Goal: Find contact information: Find contact information

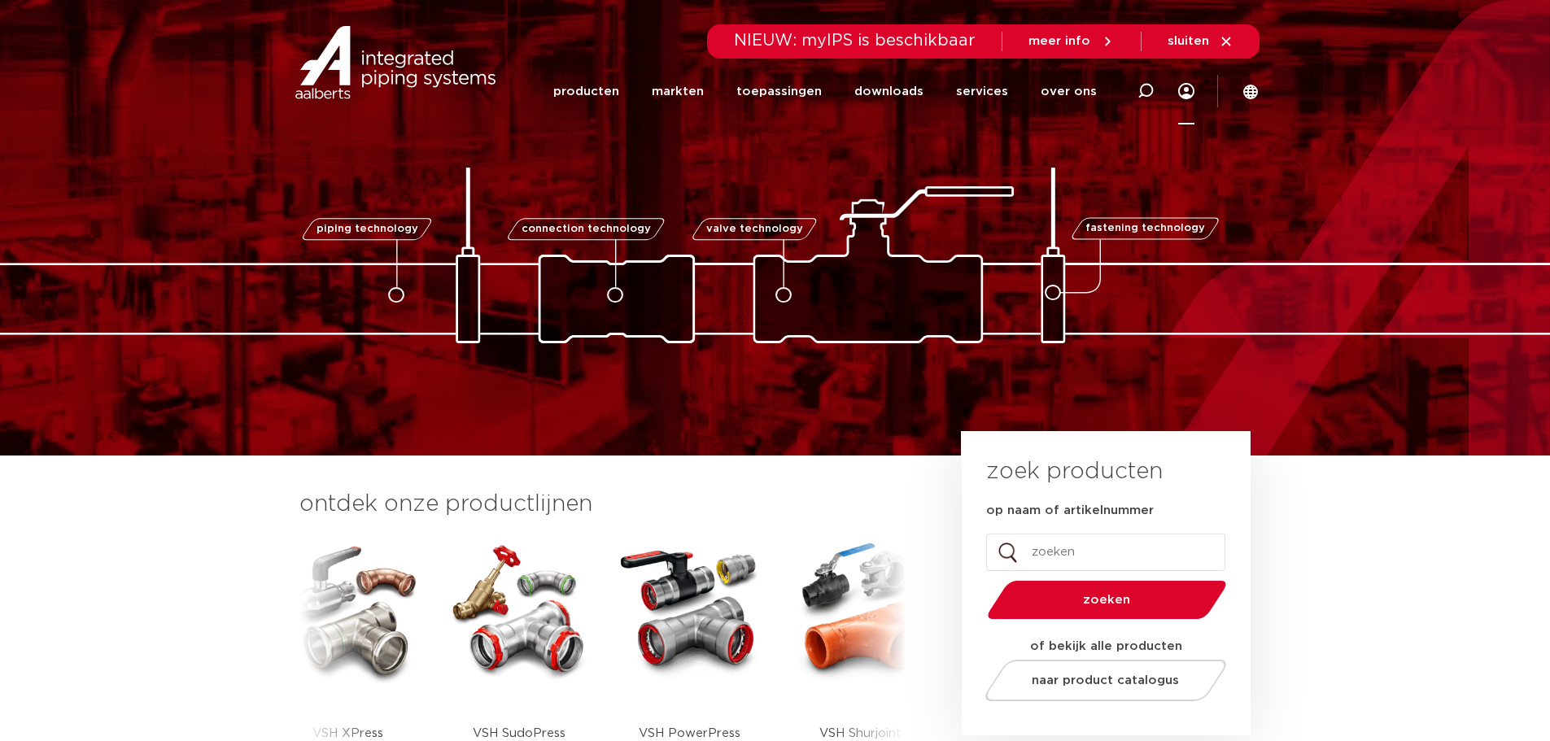
click at [1183, 94] on icon at bounding box center [1186, 91] width 16 height 16
click at [1065, 93] on link "over ons" at bounding box center [1069, 92] width 56 height 66
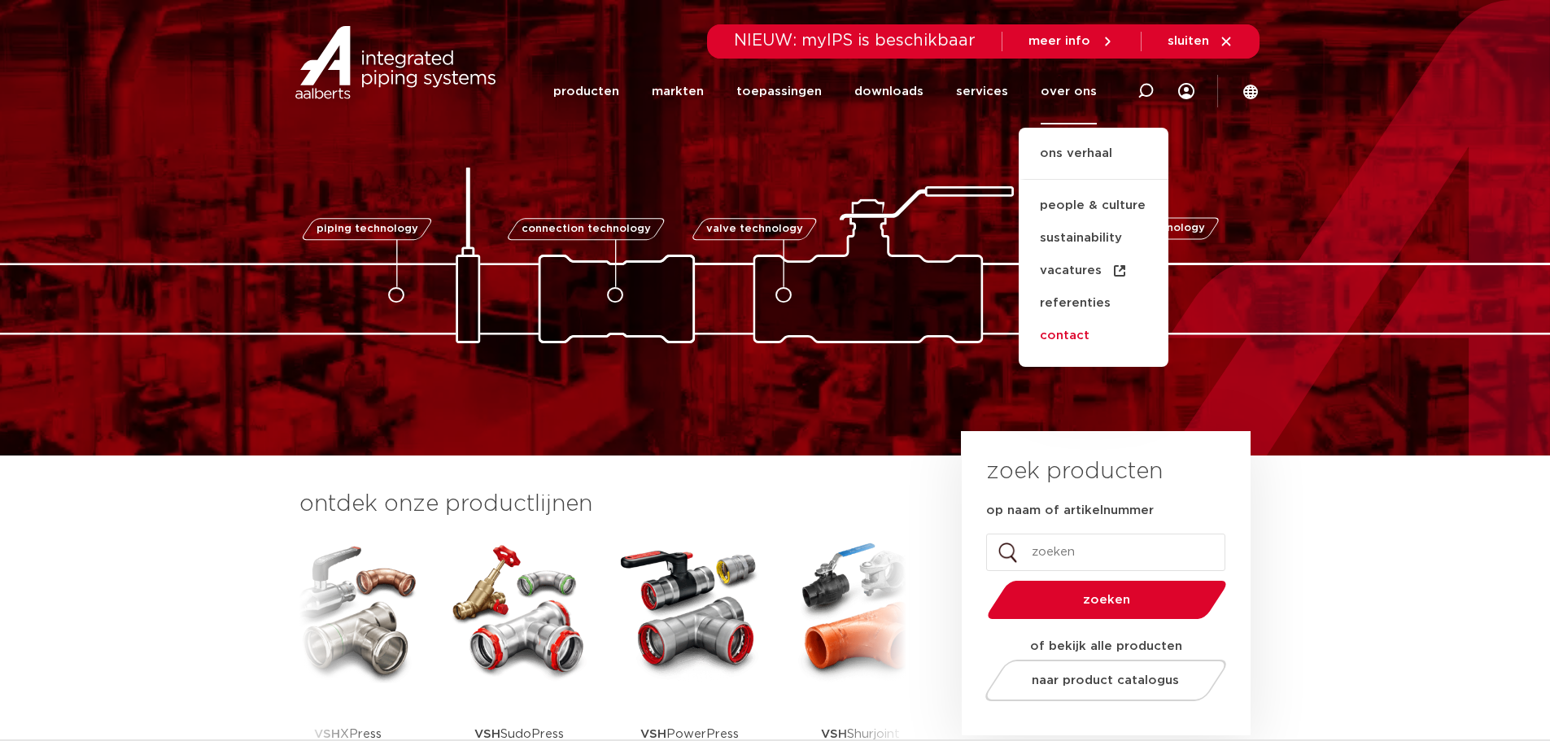
click at [1076, 332] on link "contact" at bounding box center [1094, 336] width 150 height 33
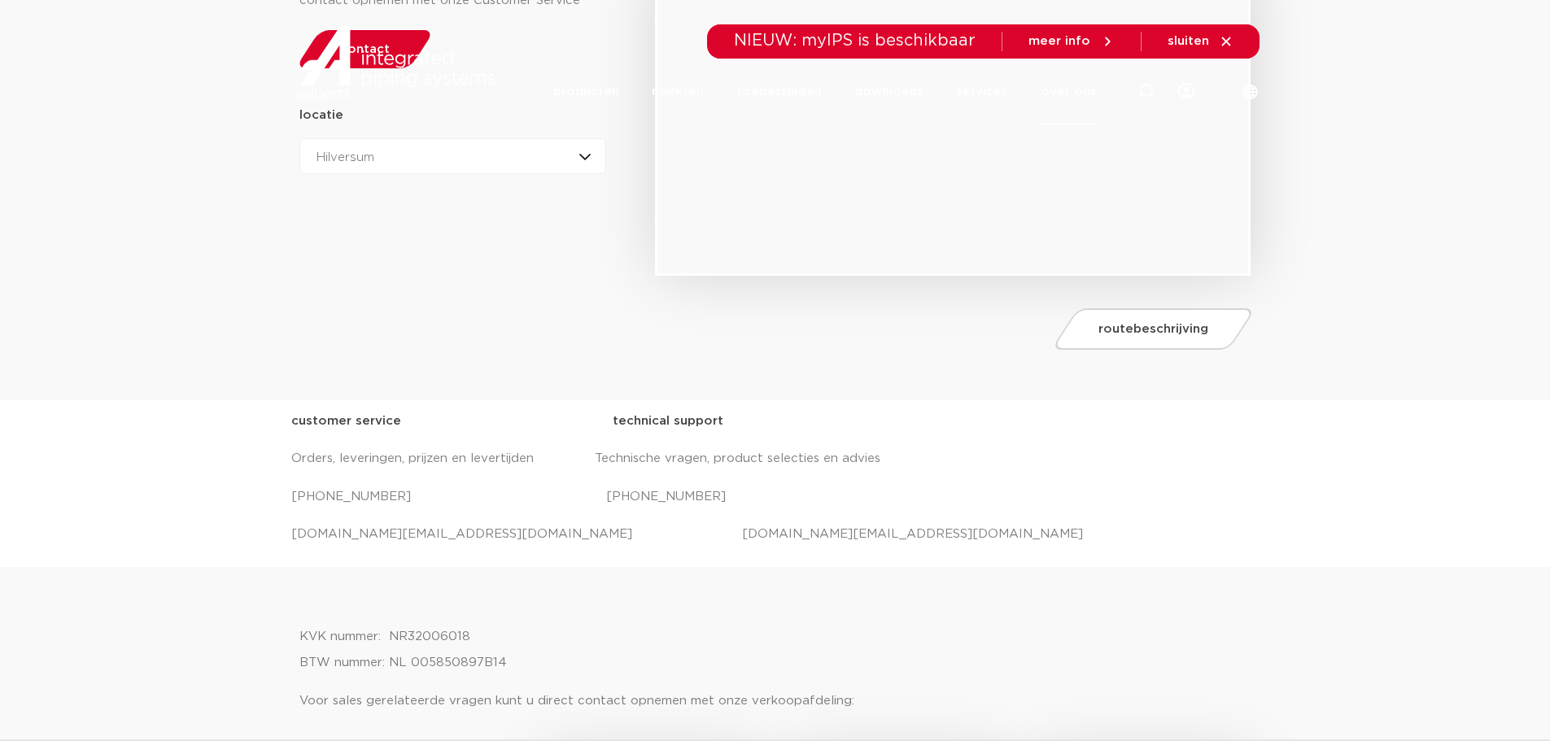
scroll to position [326, 0]
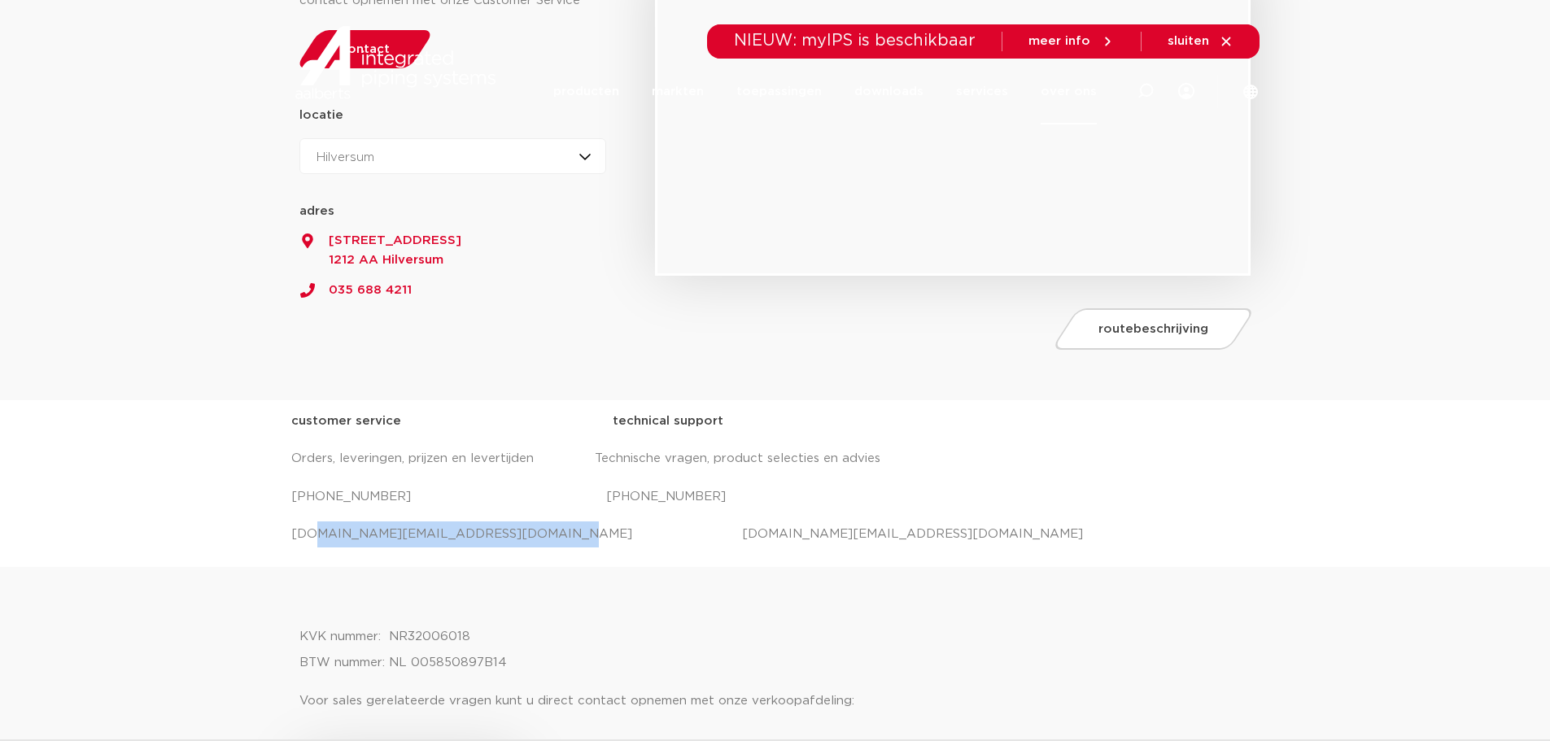
drag, startPoint x: 512, startPoint y: 533, endPoint x: 277, endPoint y: 534, distance: 235.2
click at [277, 534] on div "customer service technical support Orders, leveringen, prijzen en levertijden T…" at bounding box center [775, 483] width 1550 height 167
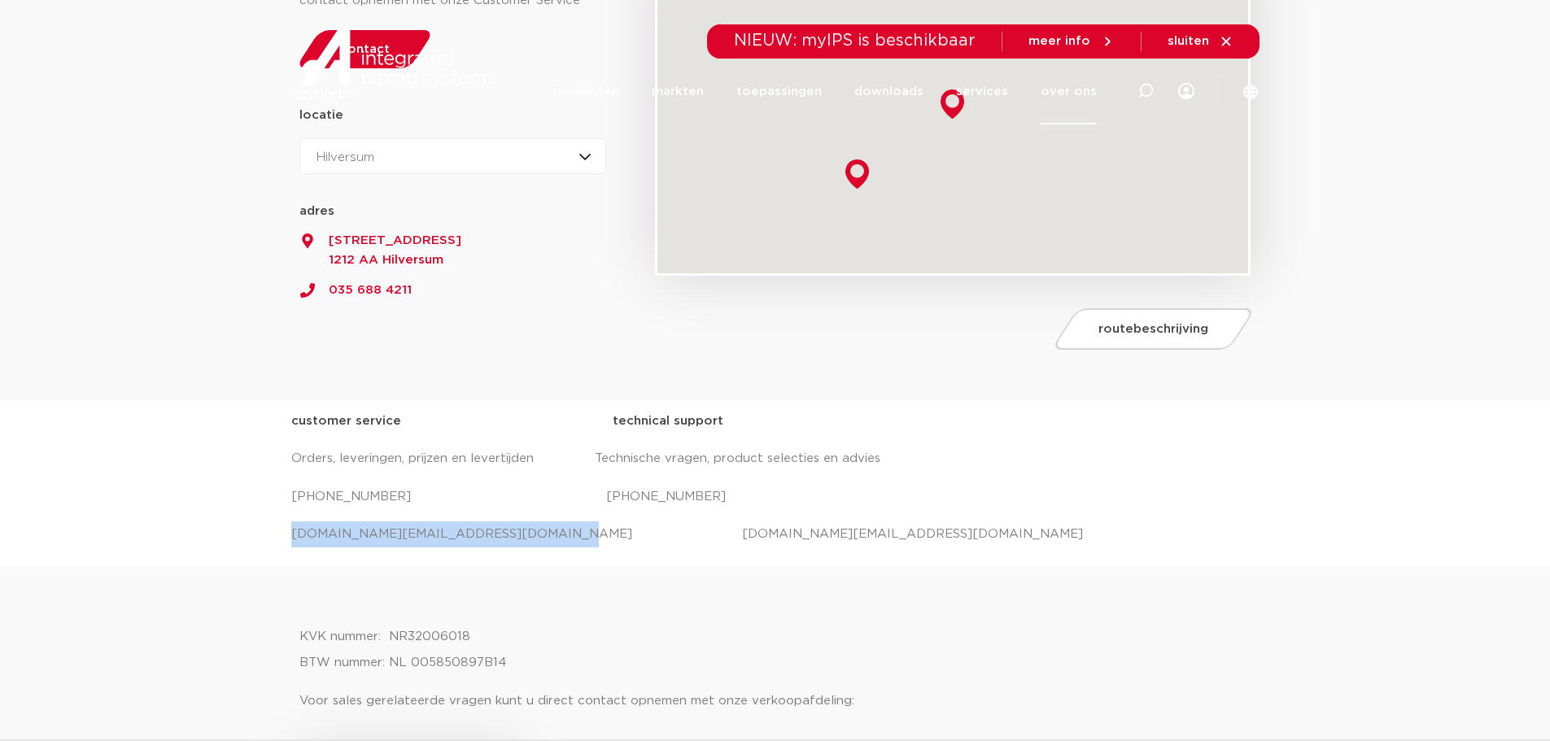
scroll to position [0, 0]
